Goal: Task Accomplishment & Management: Manage account settings

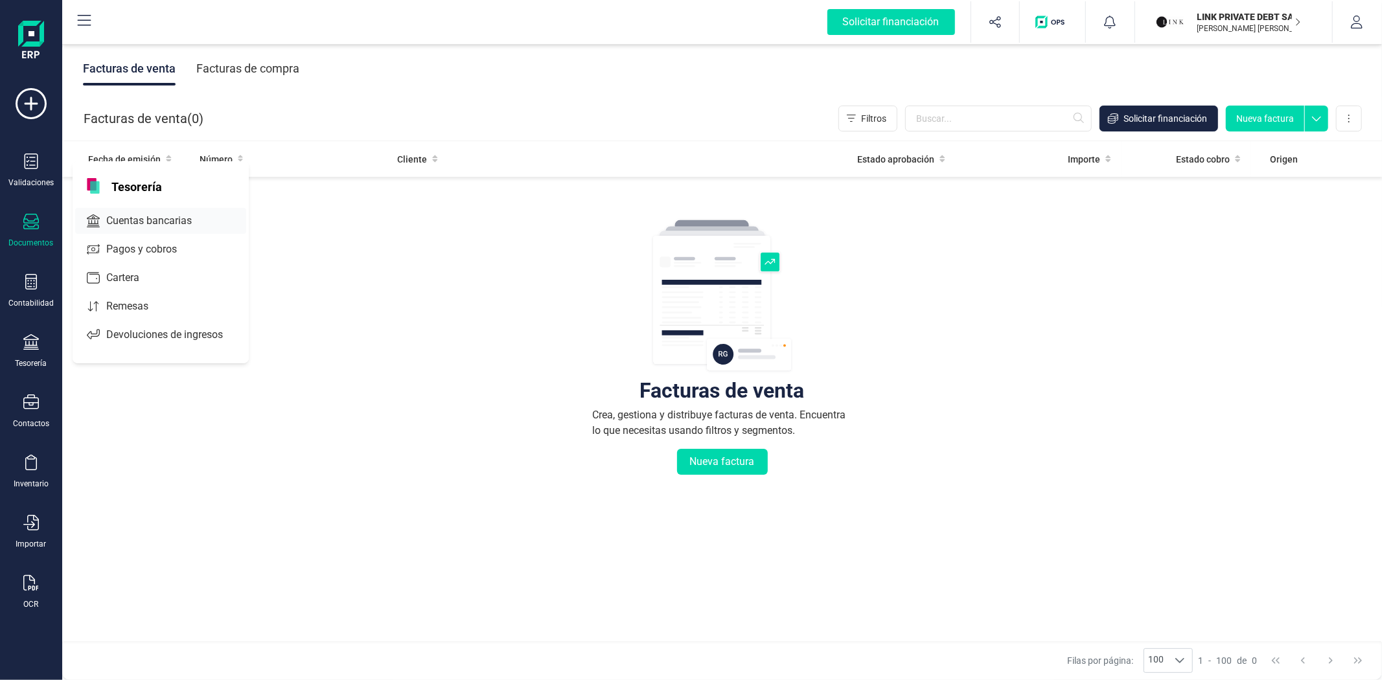
click at [159, 223] on span "Cuentas bancarias" at bounding box center [158, 221] width 114 height 16
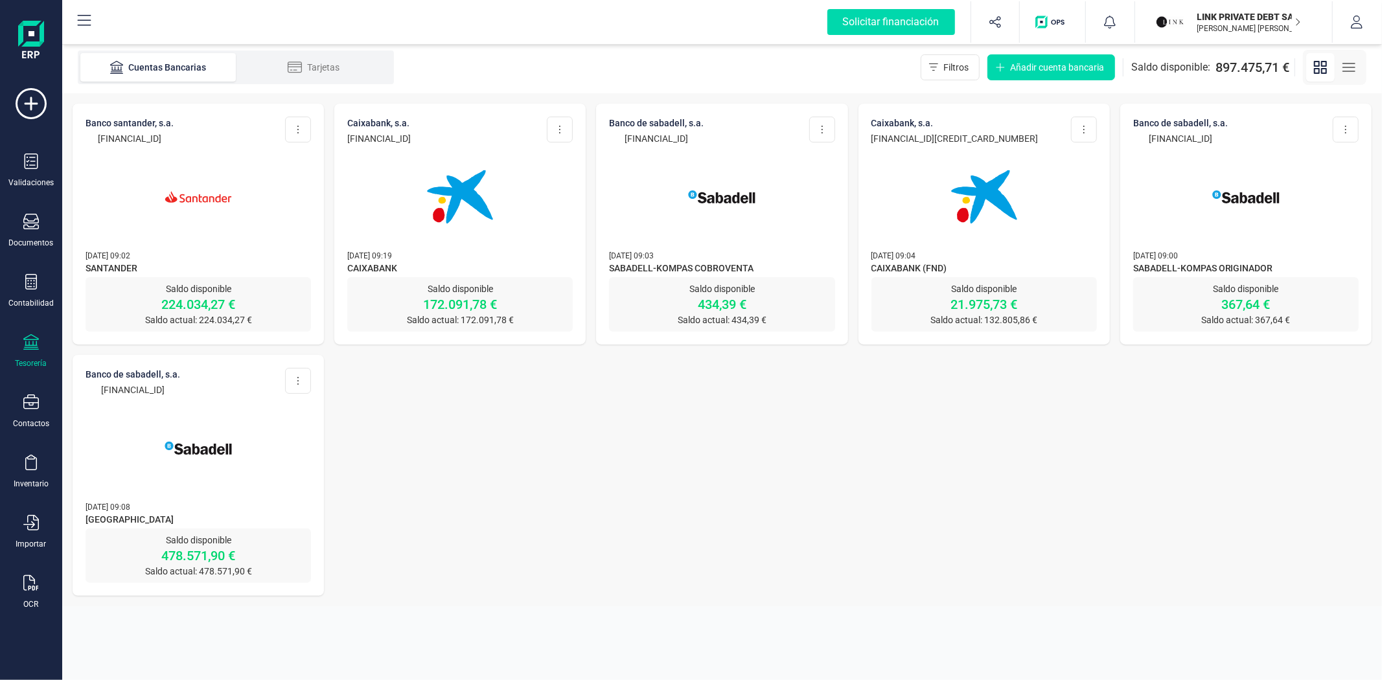
click at [159, 223] on img at bounding box center [198, 196] width 109 height 109
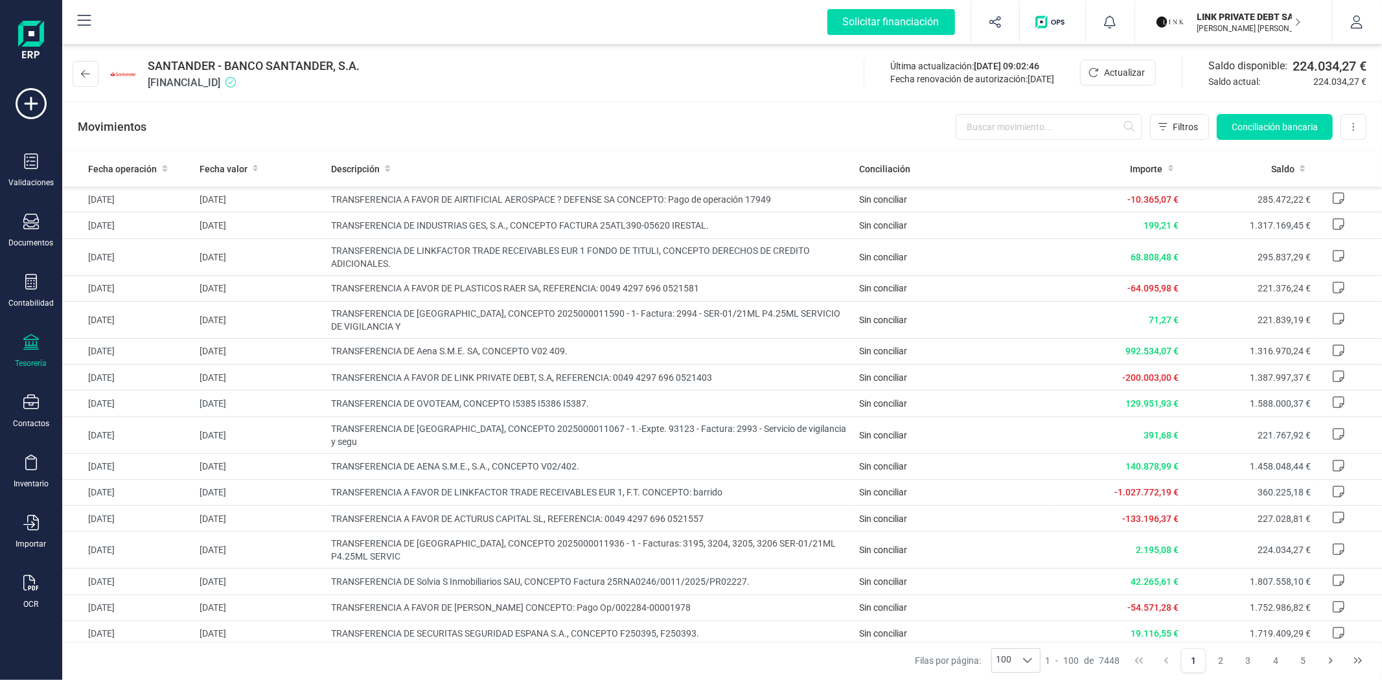
click at [530, 69] on div "SANTANDER - BANCO SANTANDER, S.A. [FINANCIAL_ID] Última actualización: [DATE] 0…" at bounding box center [721, 71] width 1319 height 60
click at [606, 138] on div "Movimientos Filtros Conciliación bancaria Descargar Excel Eliminar cuenta" at bounding box center [721, 127] width 1319 height 47
